Goal: Check status

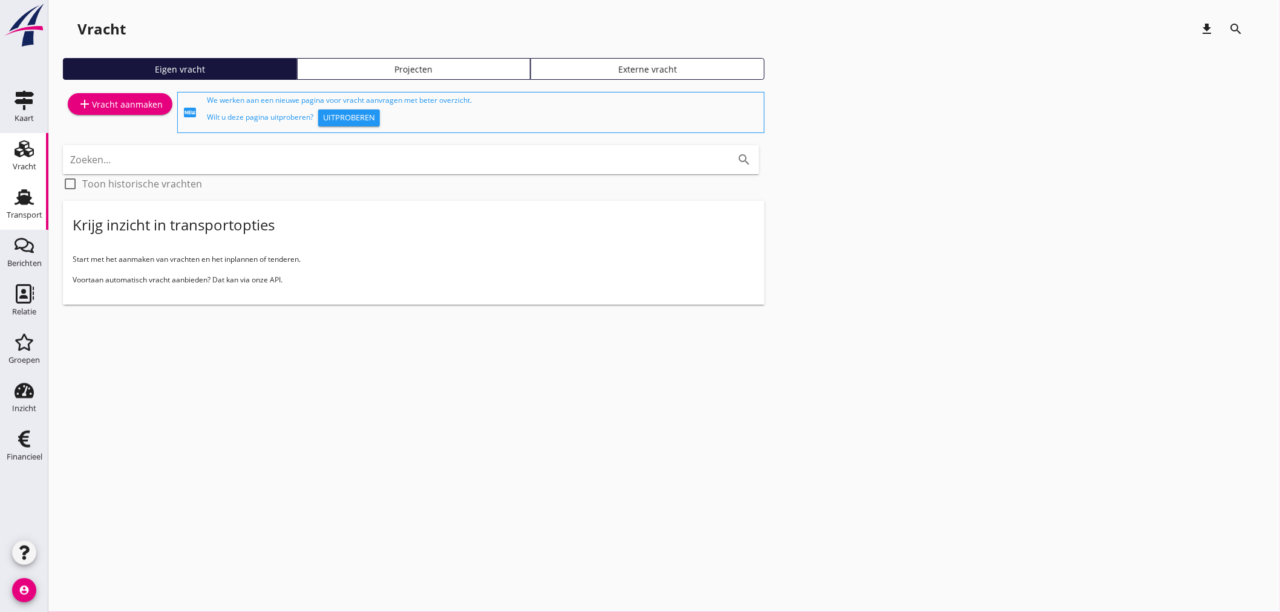
click at [24, 213] on div "Transport" at bounding box center [25, 215] width 36 height 8
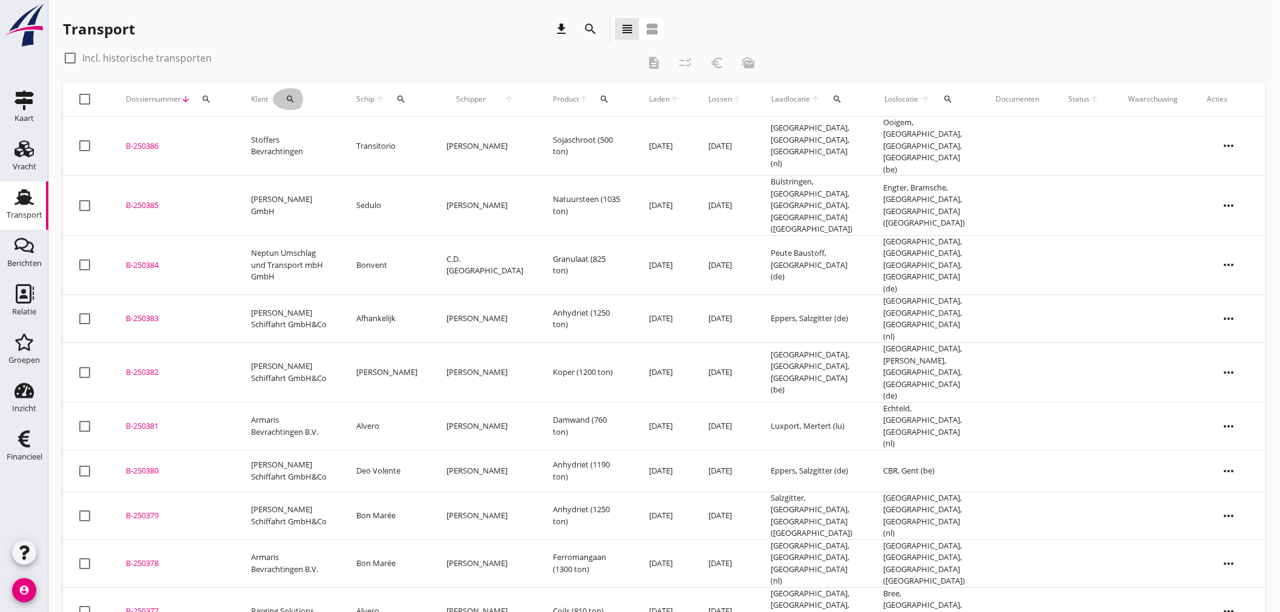
click at [286, 97] on icon "search" at bounding box center [291, 99] width 10 height 10
click at [333, 127] on input "Zoeken op opdrachtgever..." at bounding box center [341, 134] width 126 height 19
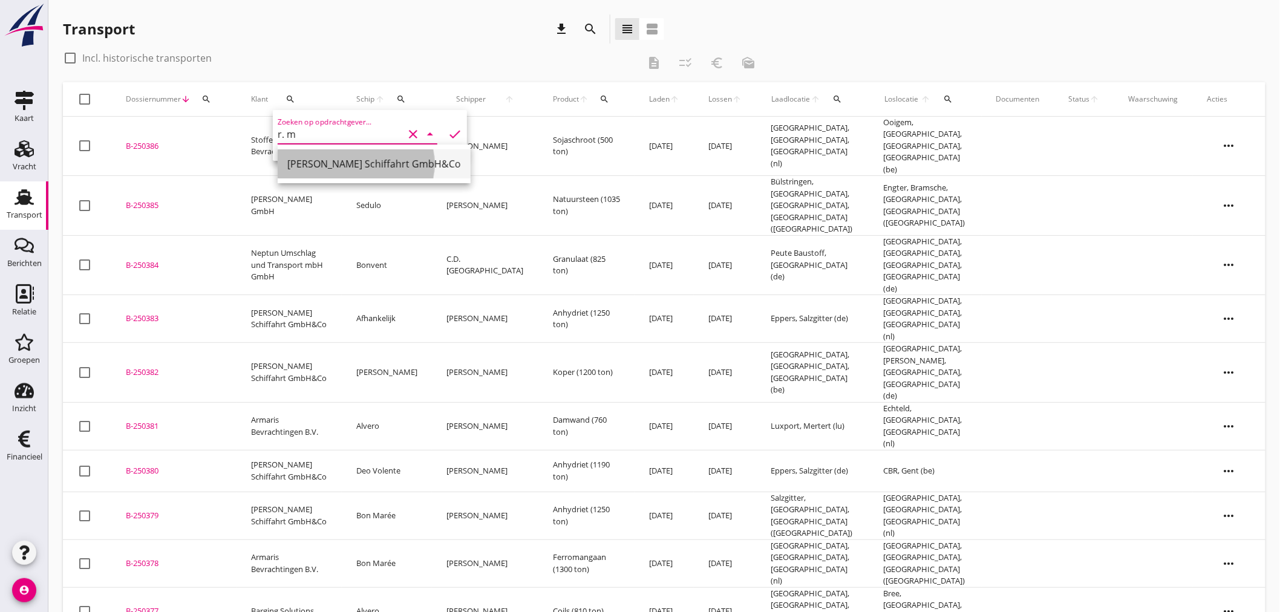
click at [334, 171] on div "[PERSON_NAME] Schiffahrt GmbH&Co" at bounding box center [374, 163] width 174 height 29
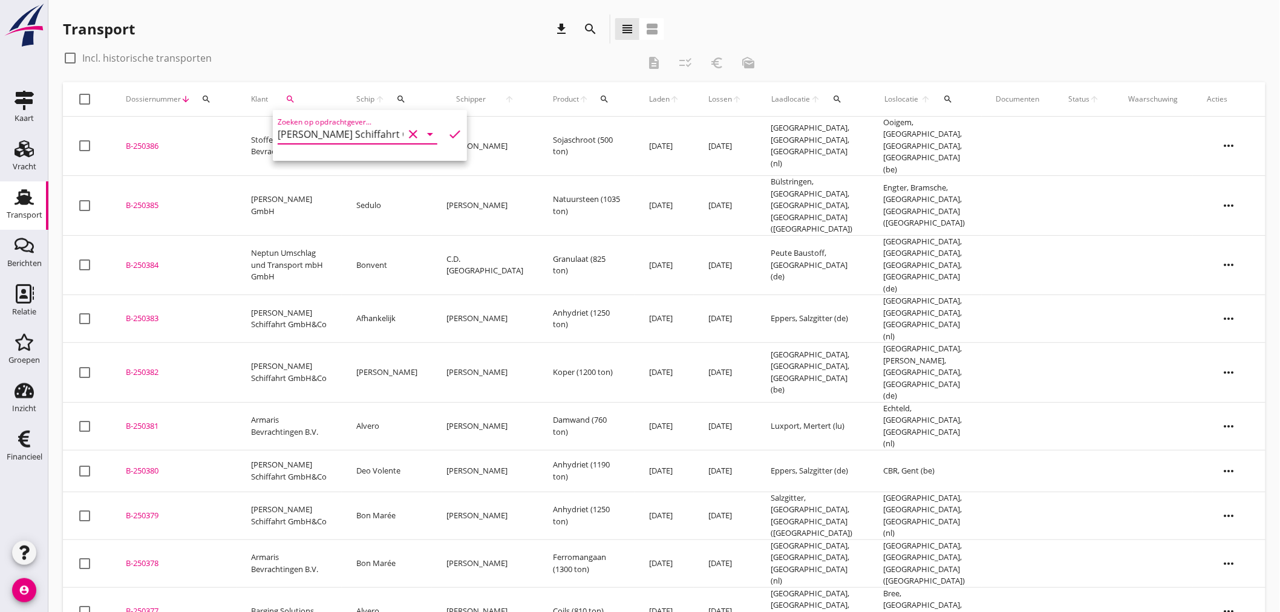
type input "[PERSON_NAME] Schiffahrt GmbH&Co"
click at [450, 136] on icon "check" at bounding box center [454, 134] width 15 height 15
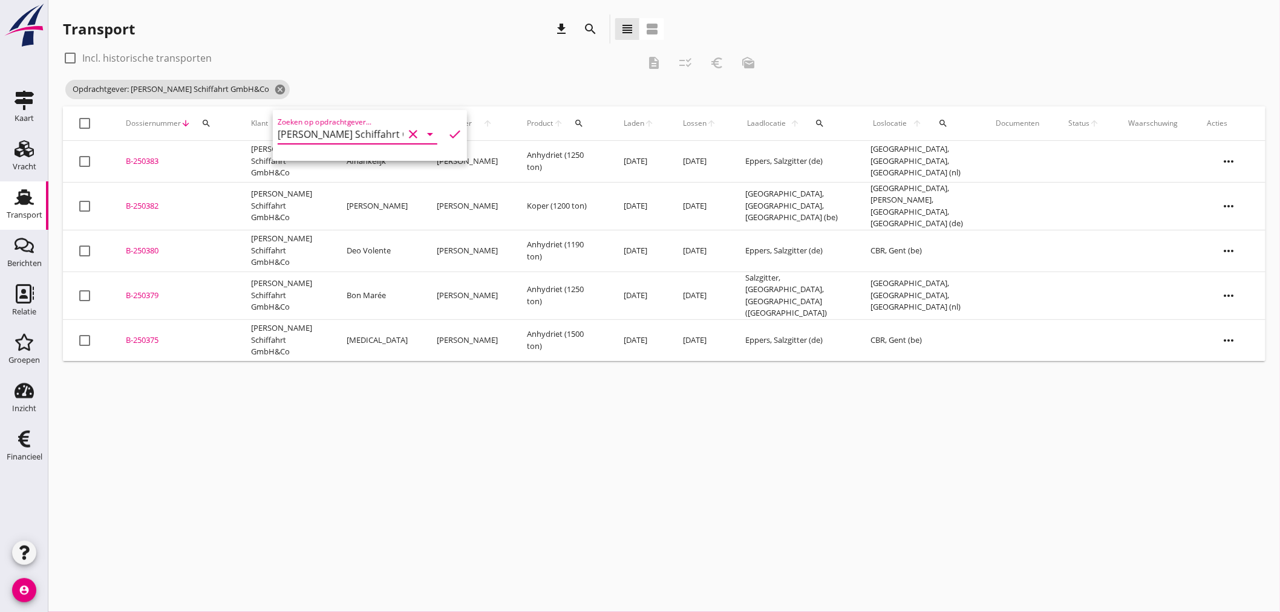
click at [447, 134] on icon "check" at bounding box center [454, 134] width 15 height 15
click at [649, 414] on div "cancel You are impersonating another user. Transport download search view_headl…" at bounding box center [663, 306] width 1231 height 612
